Goal: Check status: Check status

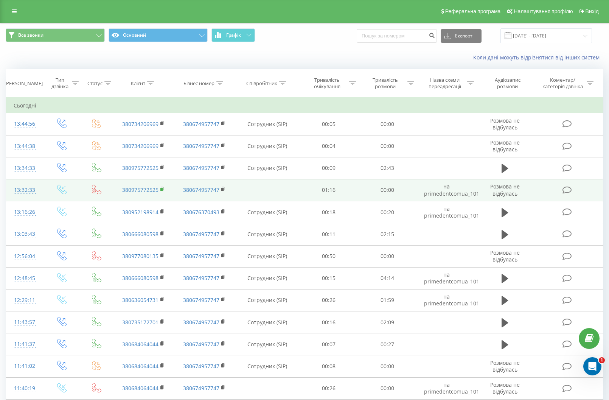
click at [162, 187] on icon at bounding box center [162, 188] width 3 height 3
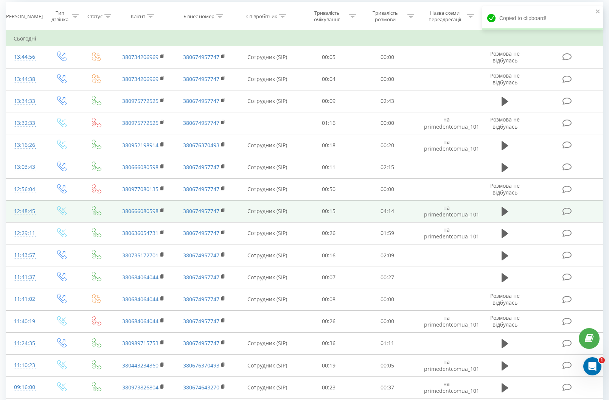
scroll to position [76, 0]
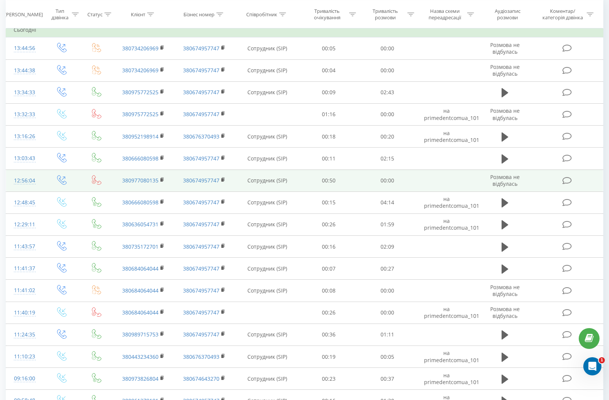
click at [160, 180] on td "380977080135" at bounding box center [143, 180] width 61 height 22
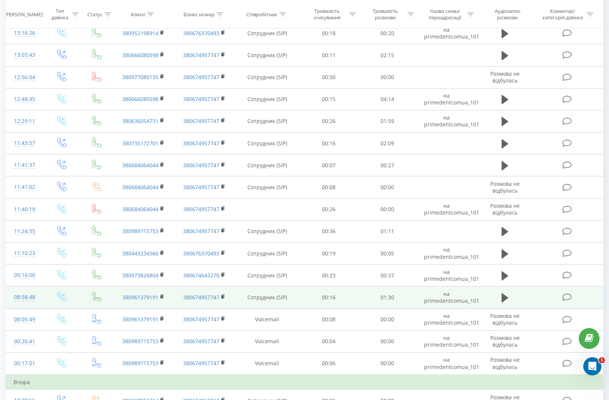
scroll to position [189, 0]
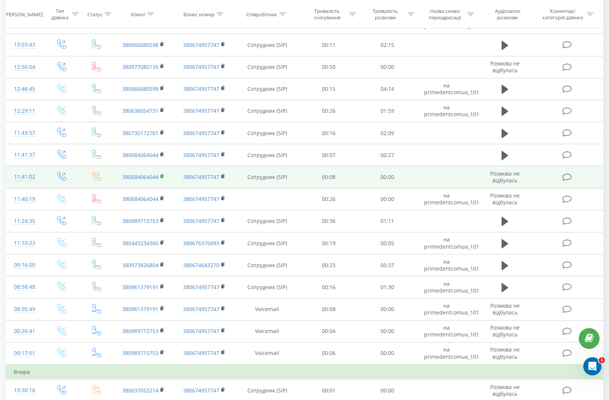
click at [161, 174] on icon at bounding box center [162, 176] width 4 height 5
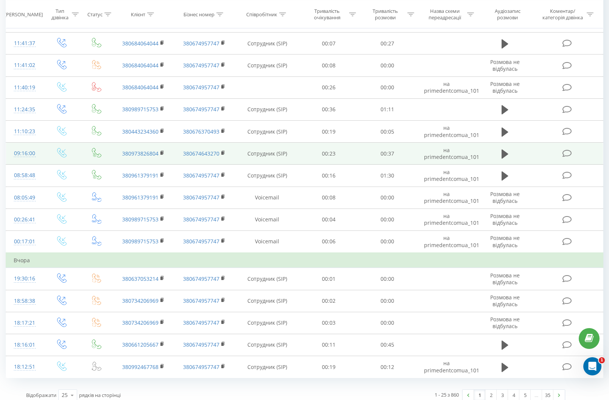
scroll to position [303, 0]
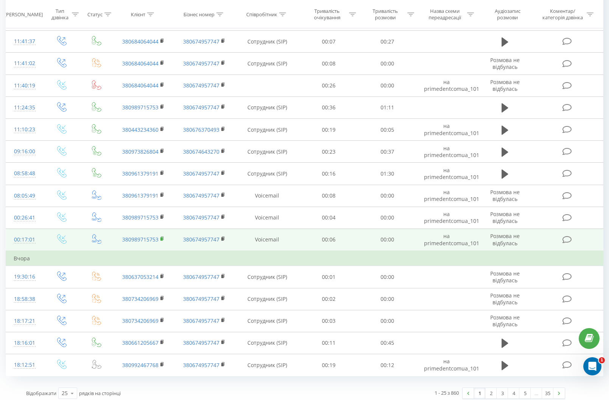
click at [160, 237] on rect at bounding box center [161, 238] width 2 height 3
click at [159, 236] on td "380989715753" at bounding box center [143, 240] width 61 height 22
click at [163, 236] on icon at bounding box center [162, 238] width 4 height 5
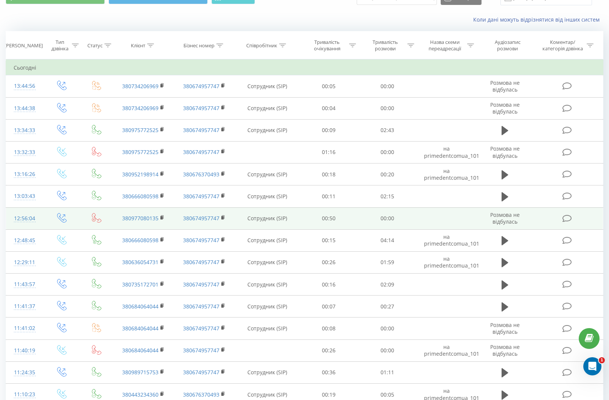
scroll to position [303, 0]
